Goal: Find specific fact: Find specific fact

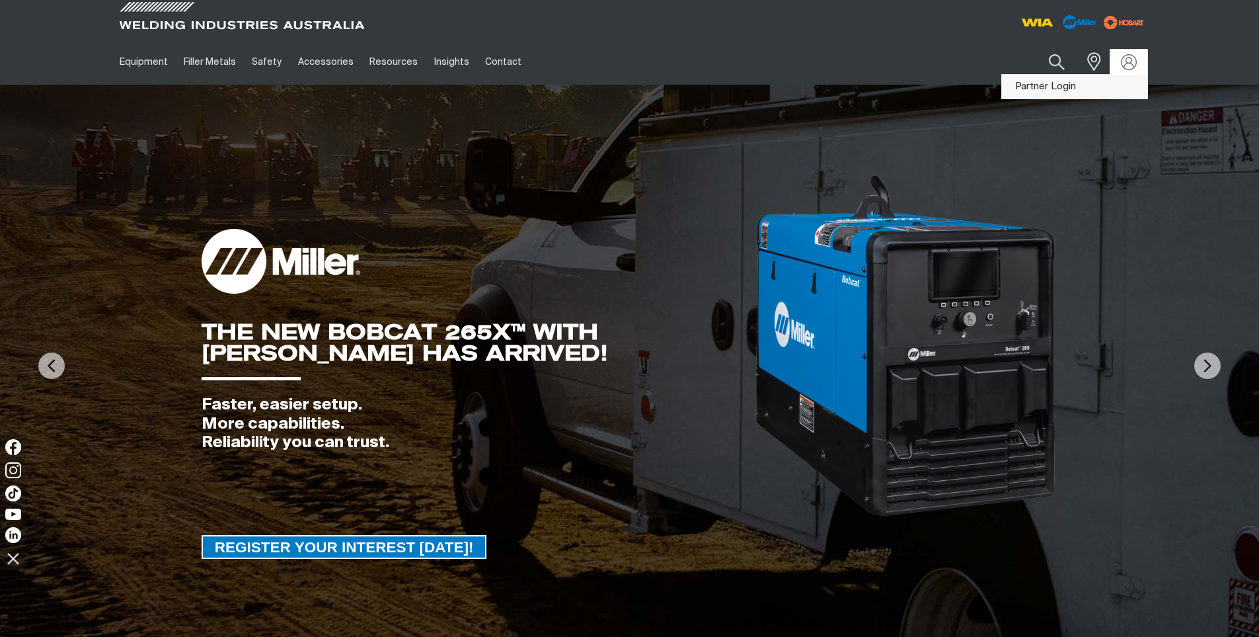
click at [1077, 85] on link "Partner Login" at bounding box center [1074, 87] width 145 height 24
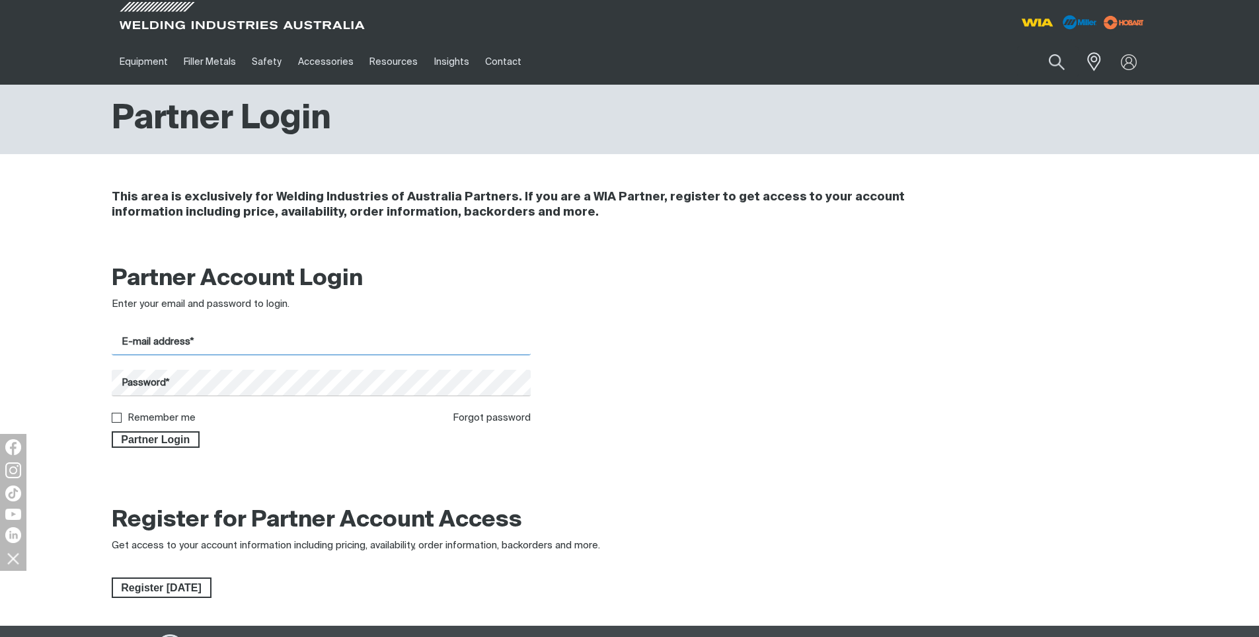
type input "[PERSON_NAME][EMAIL_ADDRESS][DOMAIN_NAME]"
click at [221, 338] on input "[PERSON_NAME][EMAIL_ADDRESS][DOMAIN_NAME]" at bounding box center [322, 342] width 420 height 26
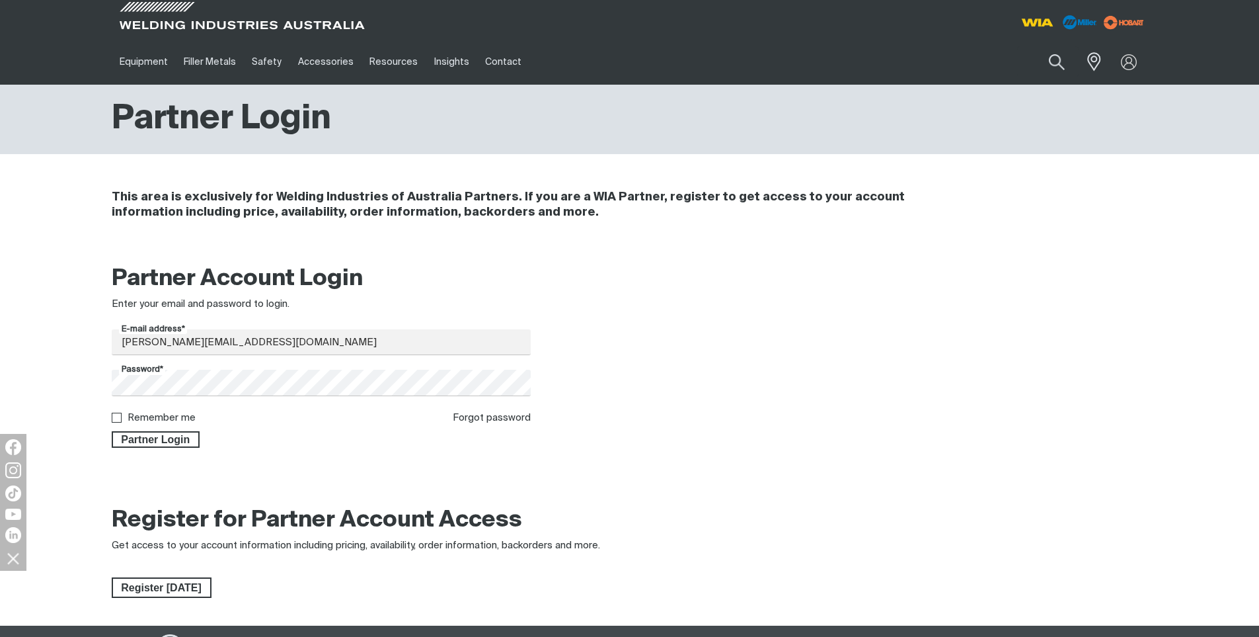
click at [409, 475] on div at bounding box center [630, 481] width 1036 height 33
click at [157, 438] on span "Partner Login" at bounding box center [156, 439] width 86 height 17
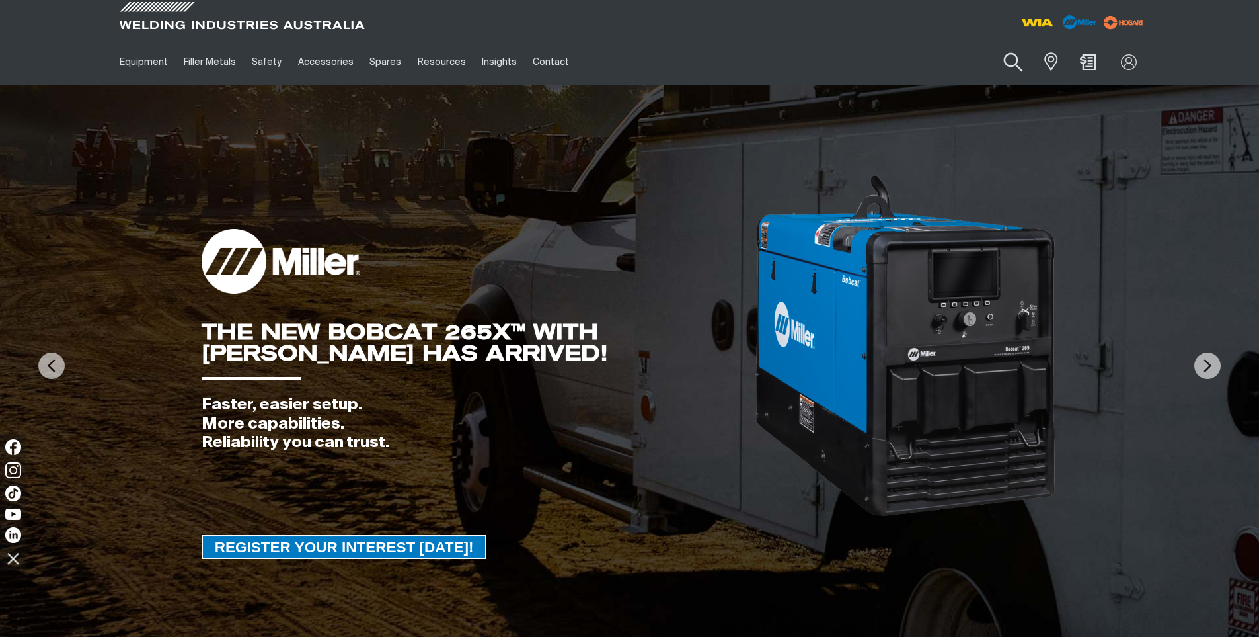
click at [997, 66] on button "Search products" at bounding box center [1014, 63] width 54 height 38
click at [920, 75] on input "Search" at bounding box center [934, 62] width 204 height 30
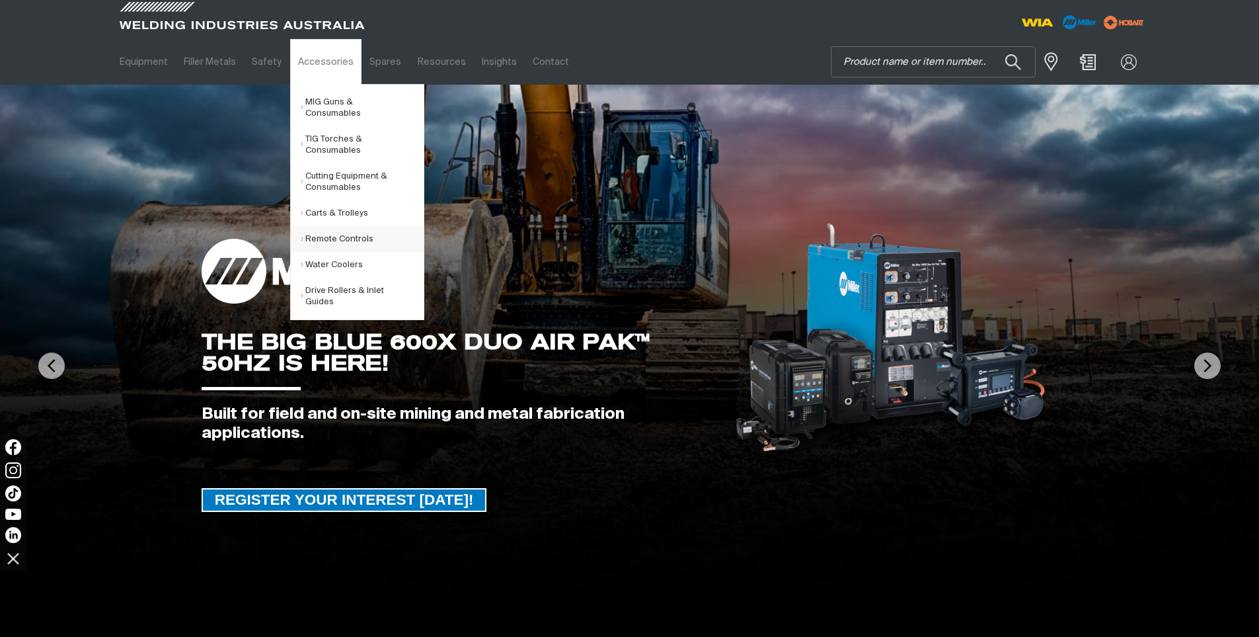
click at [329, 233] on link "Remote Controls" at bounding box center [362, 239] width 123 height 26
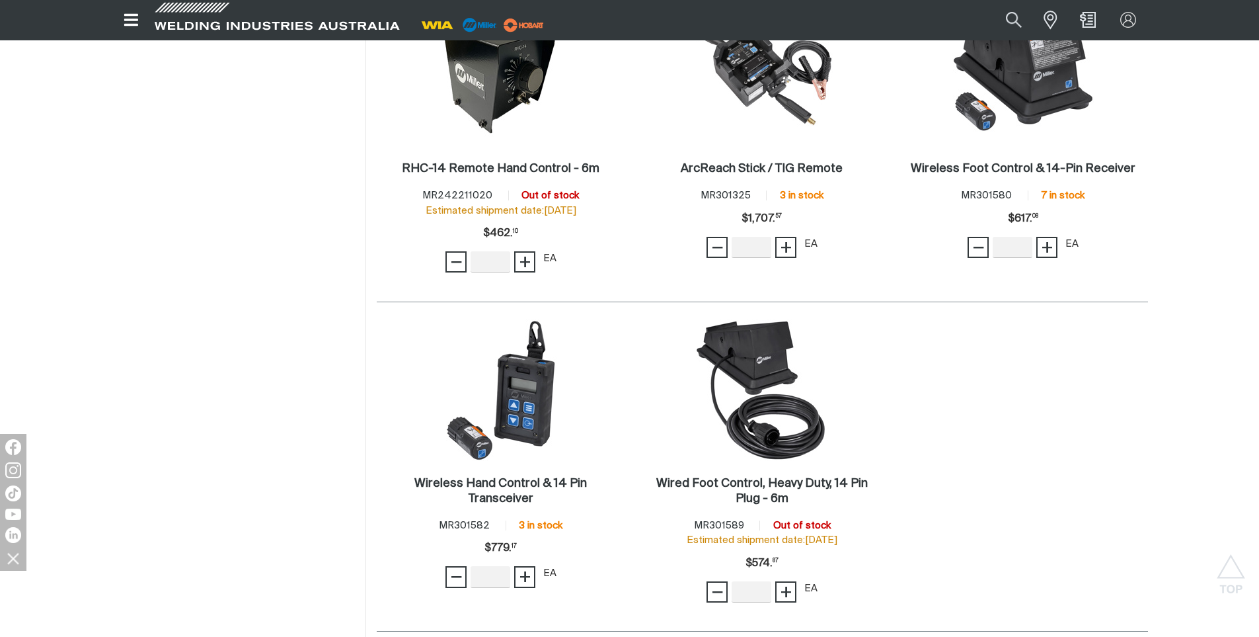
scroll to position [859, 0]
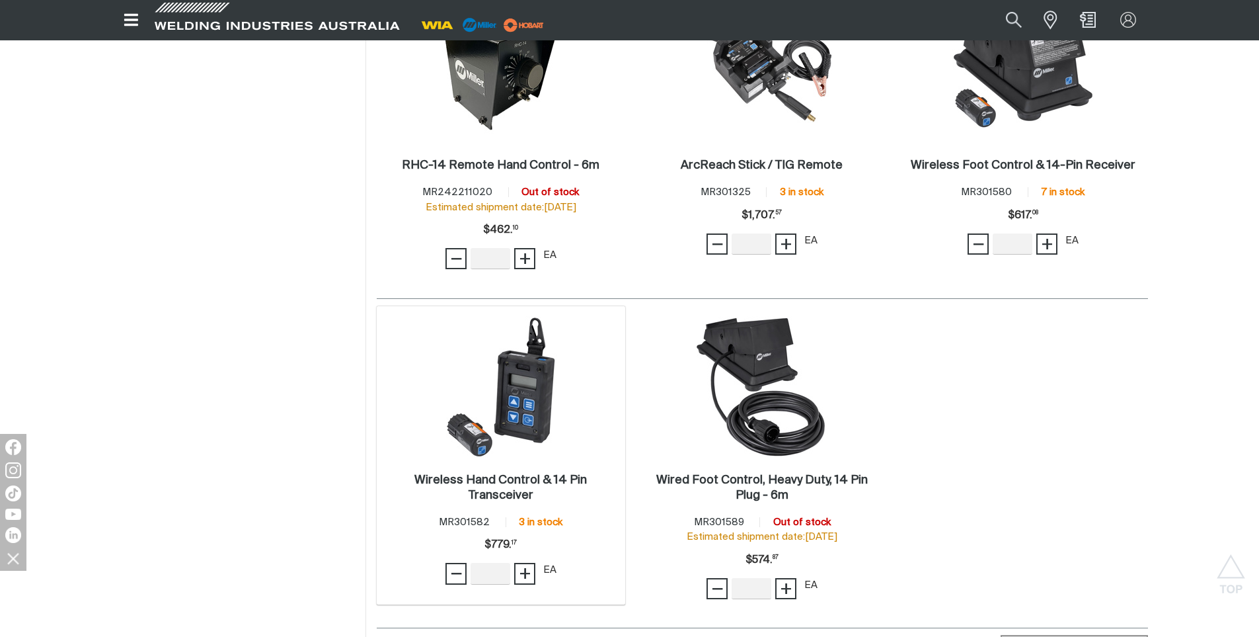
click at [527, 420] on img at bounding box center [500, 386] width 141 height 141
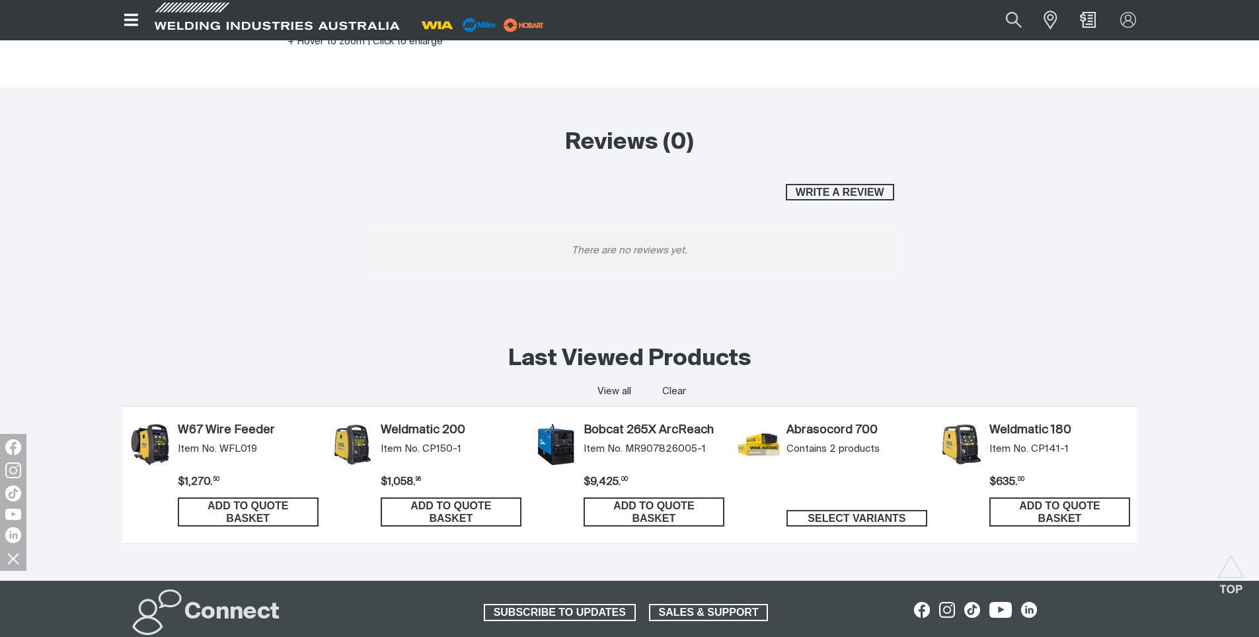
scroll to position [66, 0]
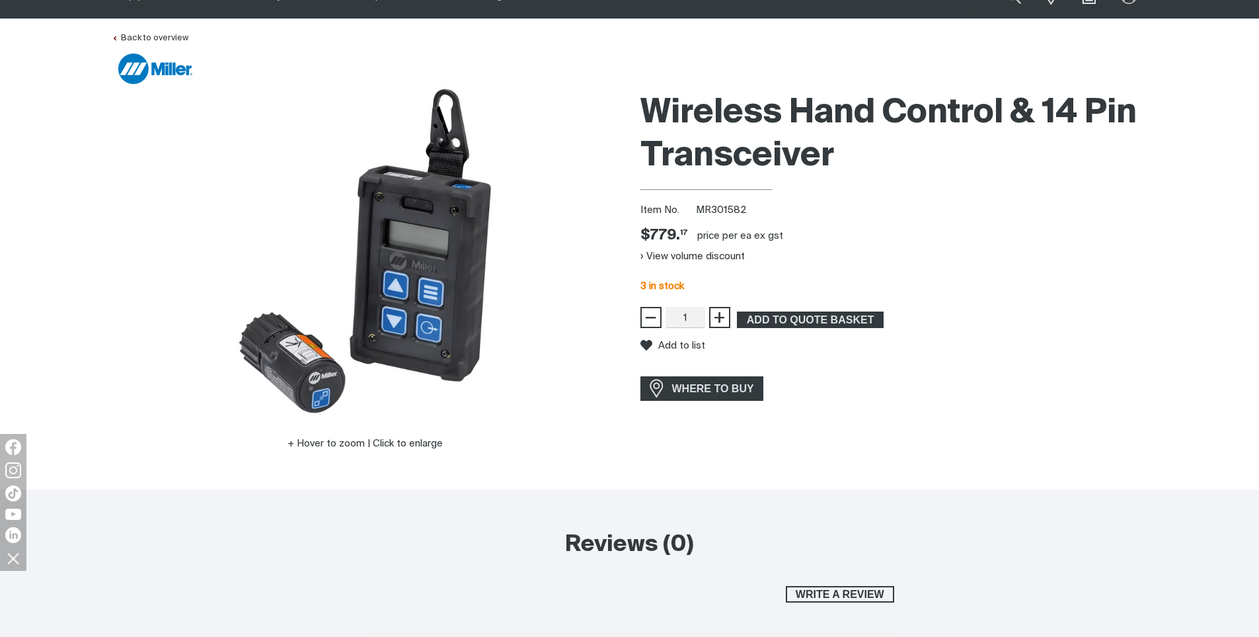
click at [734, 206] on span "MR301582" at bounding box center [721, 210] width 51 height 10
click at [837, 219] on div "Wireless Hand Control & 14 Pin Transceiver Item No. MR301582 Price $779.17 $779…" at bounding box center [895, 286] width 508 height 403
drag, startPoint x: 740, startPoint y: 215, endPoint x: 698, endPoint y: 215, distance: 42.3
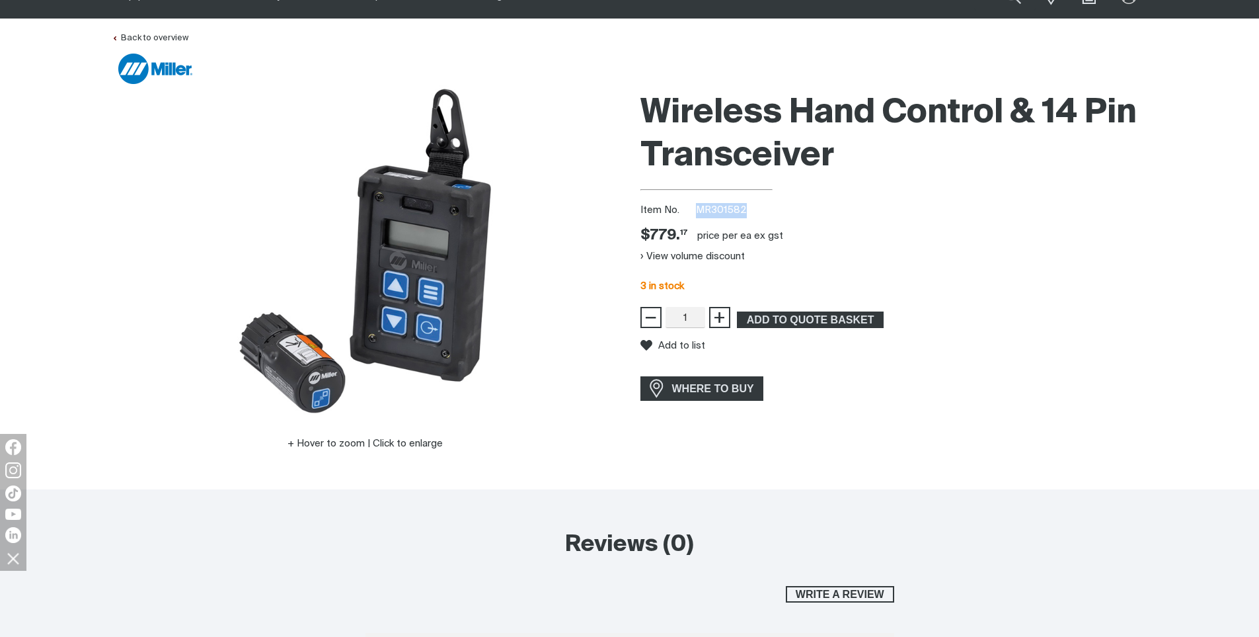
click at [698, 215] on div "Item No. MR301582" at bounding box center [895, 210] width 508 height 15
copy span "MR301582"
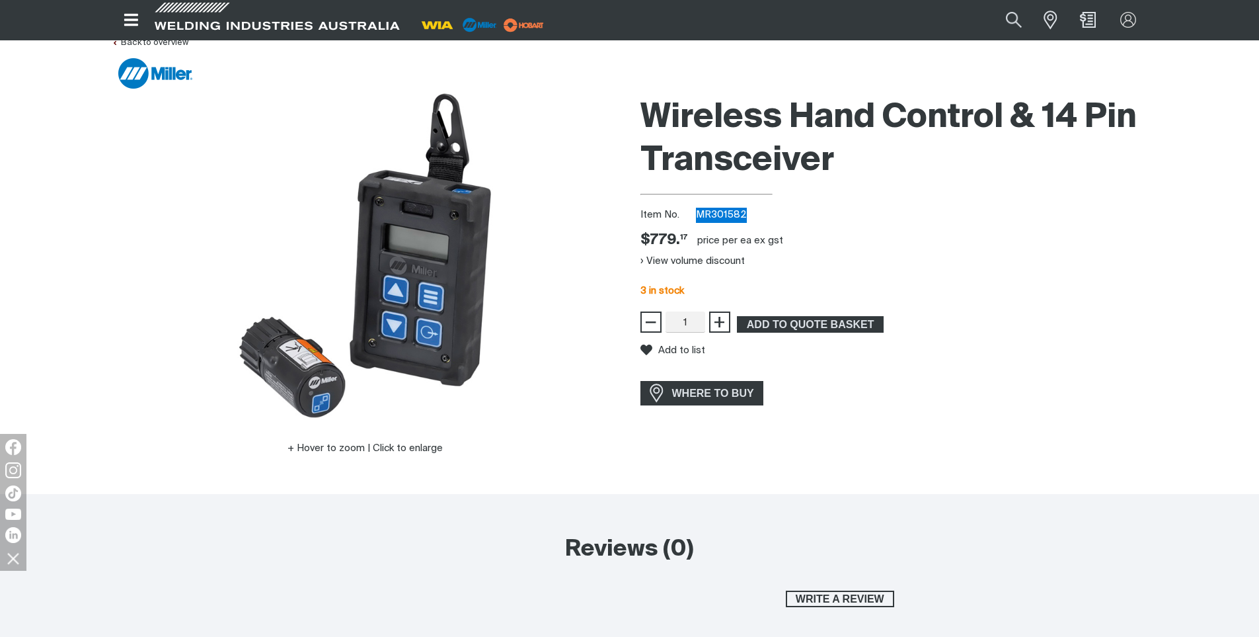
scroll to position [0, 0]
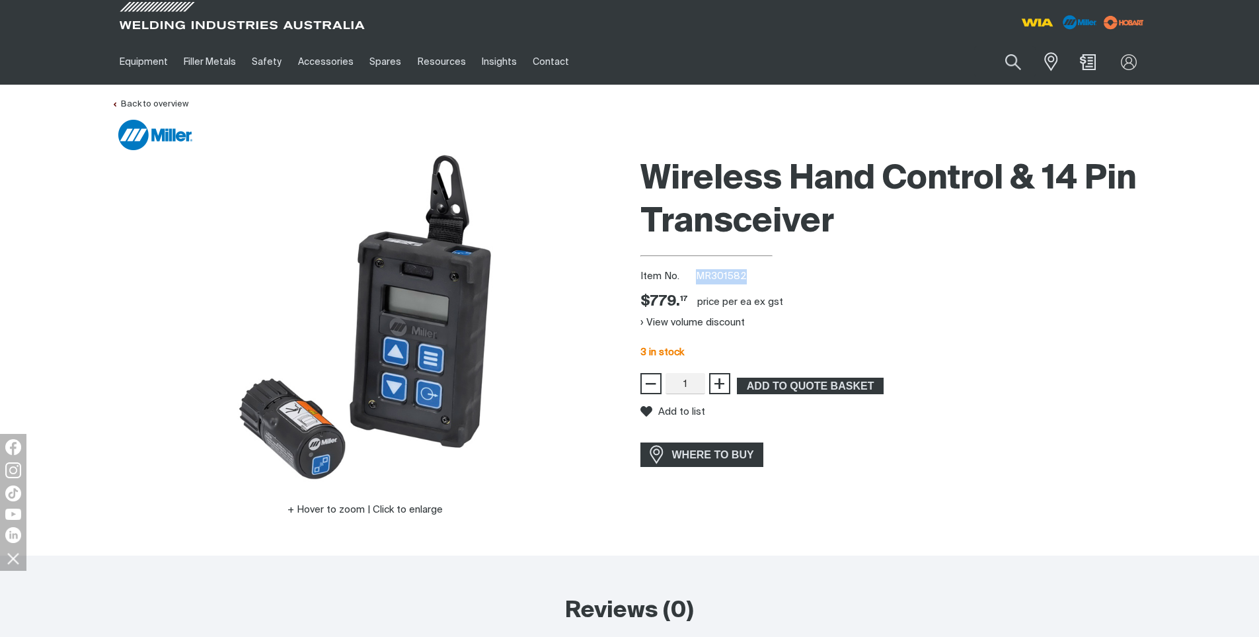
click at [1087, 295] on div "Wireless Hand Control & 14 Pin Transceiver Item No. MR301582 Price $779.17 $779…" at bounding box center [895, 352] width 508 height 403
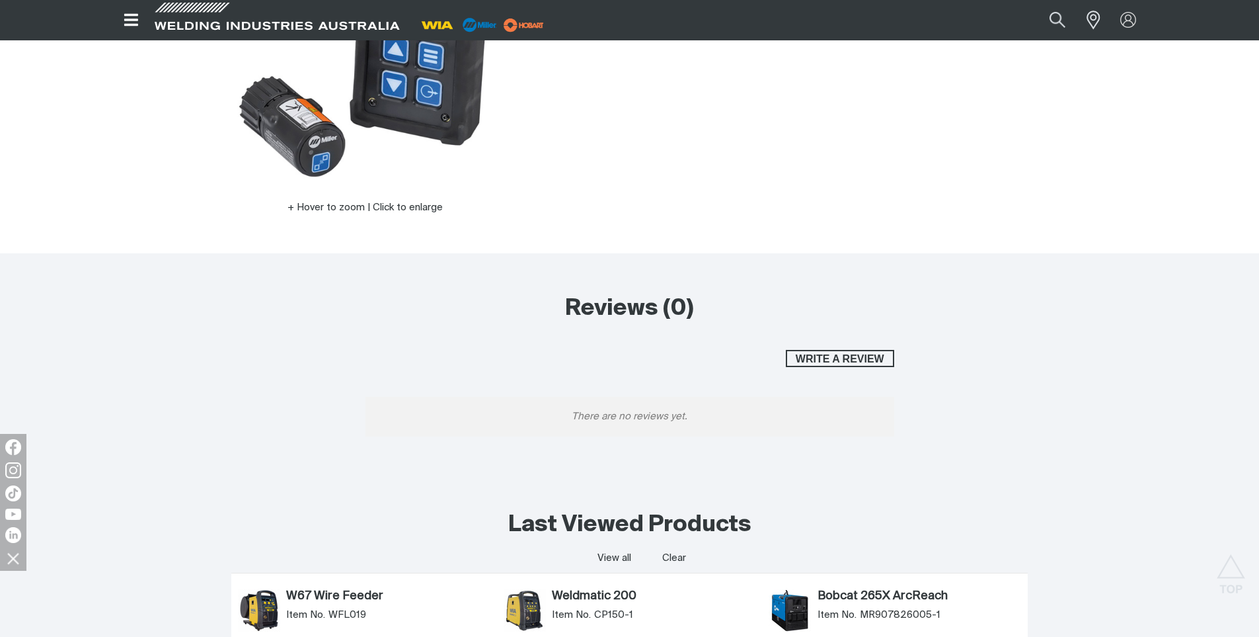
scroll to position [34, 0]
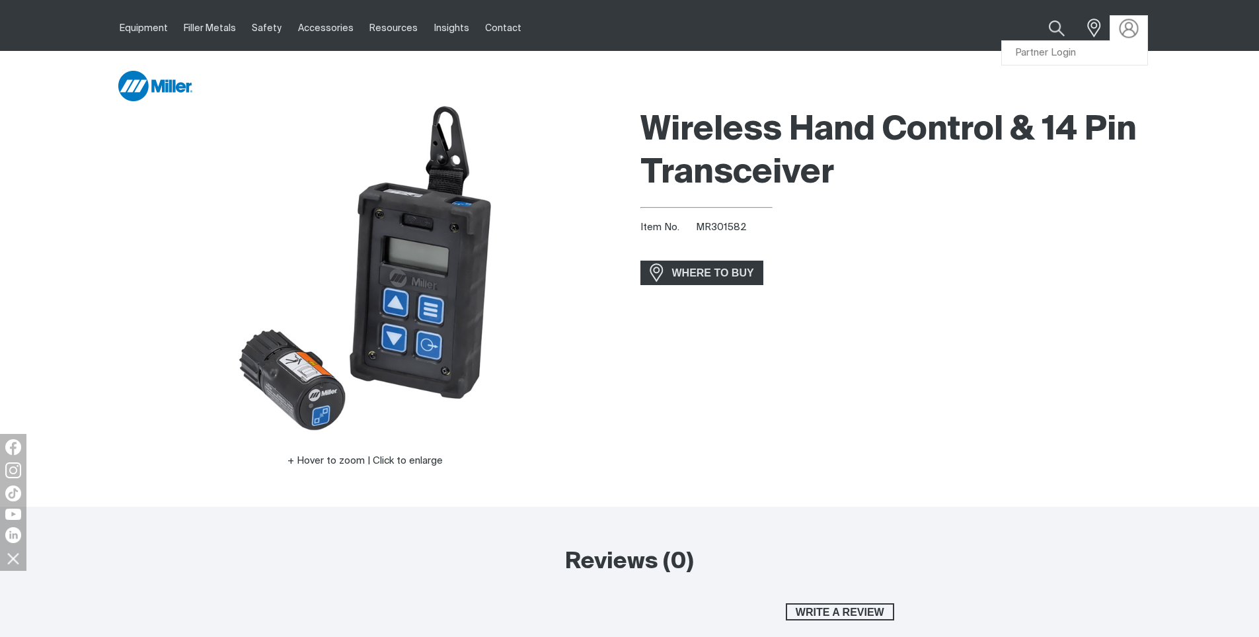
click at [1128, 32] on img at bounding box center [1128, 28] width 19 height 19
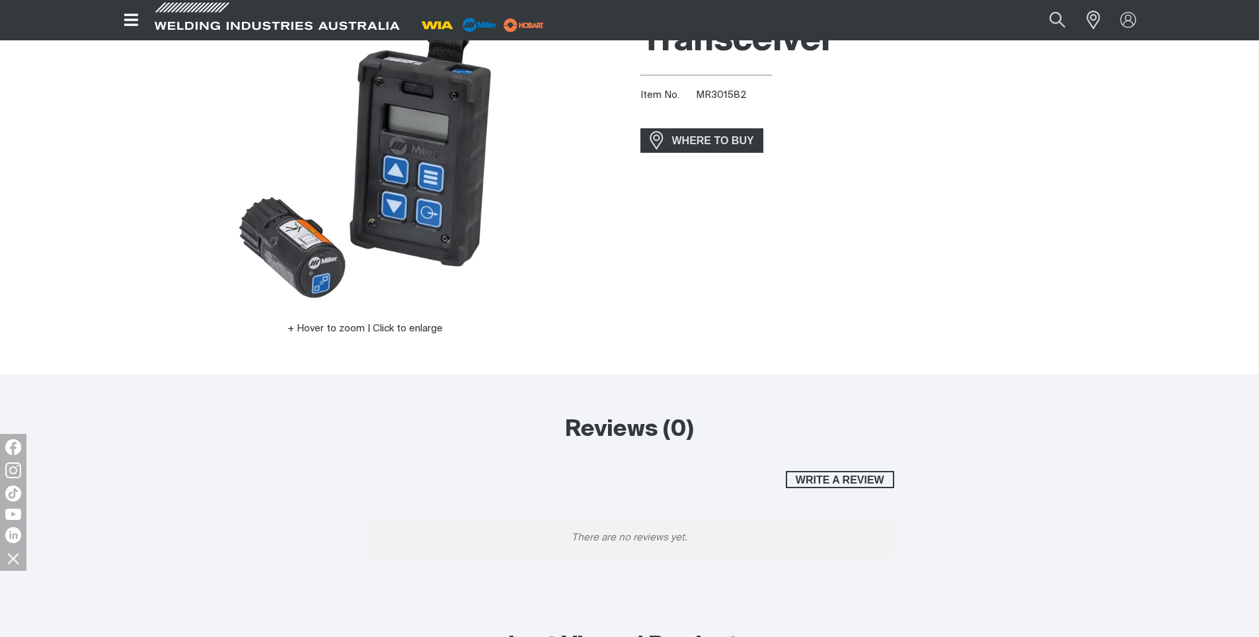
scroll to position [0, 0]
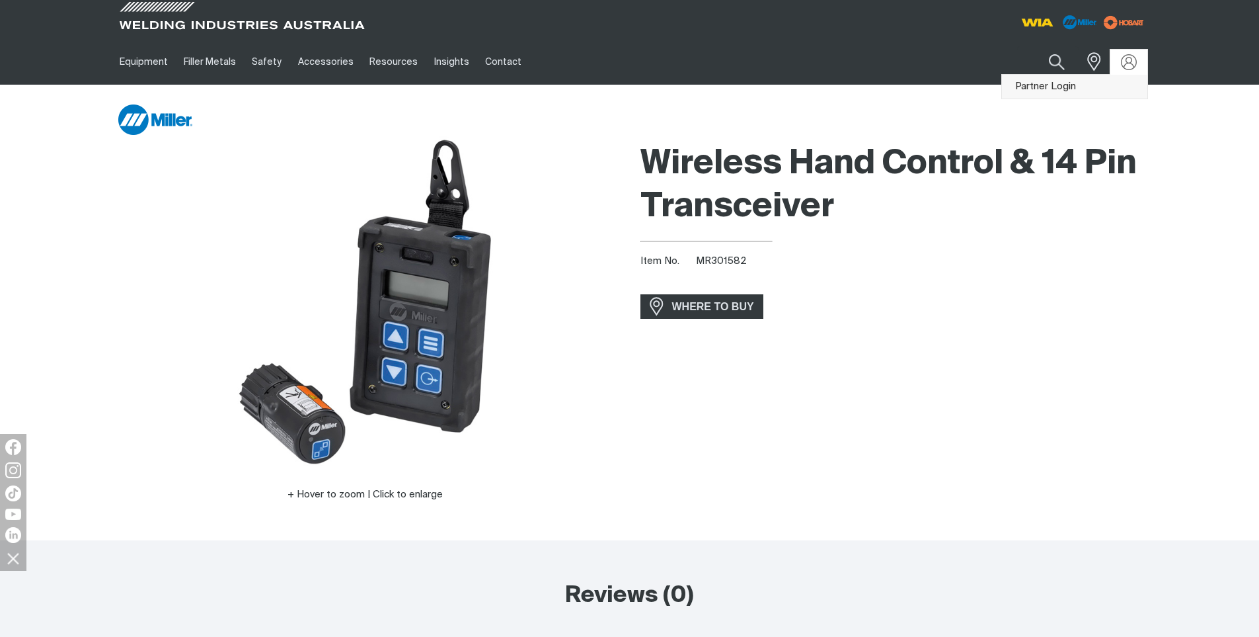
click at [1081, 84] on link "Partner Login" at bounding box center [1074, 87] width 145 height 24
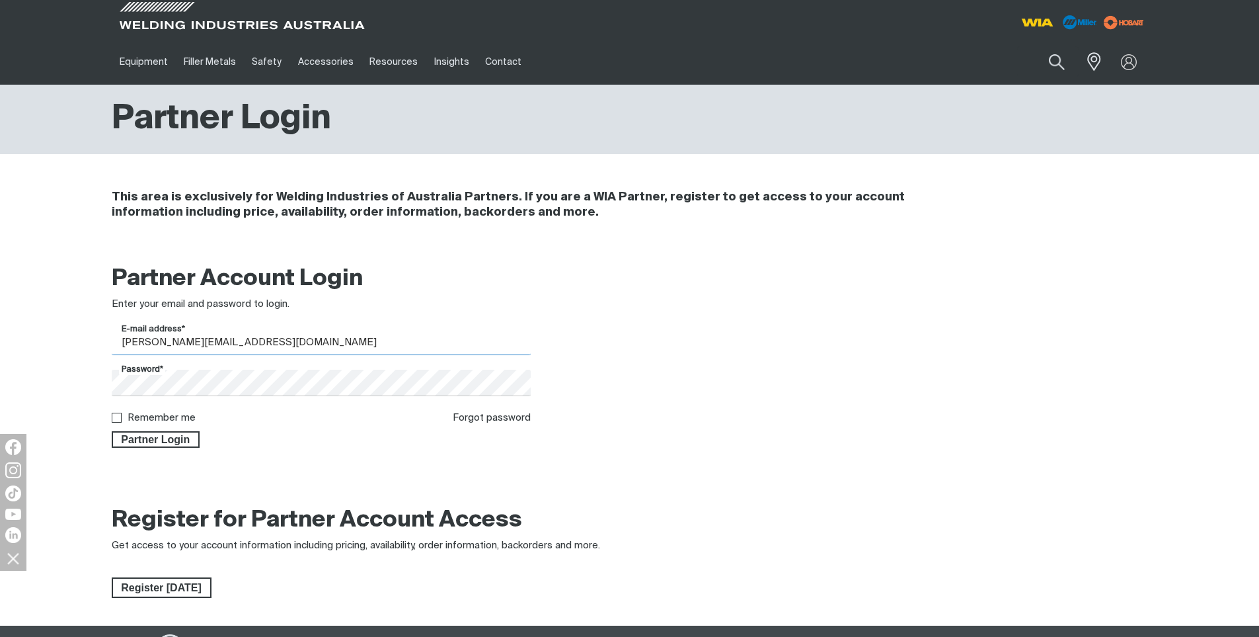
drag, startPoint x: 120, startPoint y: 339, endPoint x: 339, endPoint y: 343, distance: 219.5
click at [339, 343] on input "[PERSON_NAME][EMAIL_ADDRESS][DOMAIN_NAME]" at bounding box center [322, 342] width 420 height 26
click at [413, 288] on h2 "Partner Account Login" at bounding box center [322, 278] width 420 height 29
drag, startPoint x: 613, startPoint y: 272, endPoint x: 767, endPoint y: 163, distance: 188.3
click at [613, 272] on div at bounding box center [762, 355] width 420 height 183
